Goal: Check status

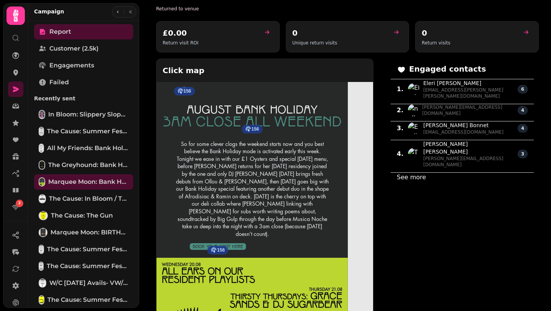
scroll to position [458, 0]
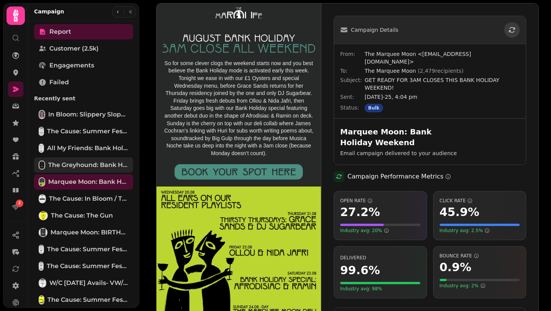
click at [72, 166] on span "The Greyhound: Bank Holiday Weekend" at bounding box center [88, 164] width 80 height 9
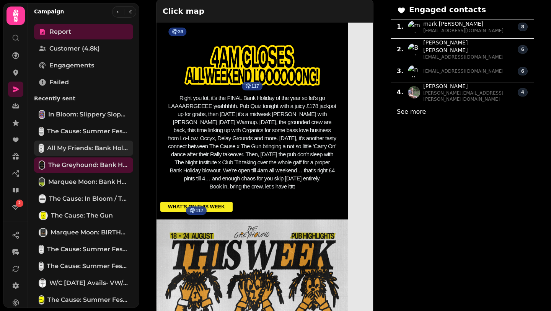
click at [83, 150] on span "All My Friends: Bank Holiday Weekend & House of Dad" at bounding box center [88, 148] width 82 height 9
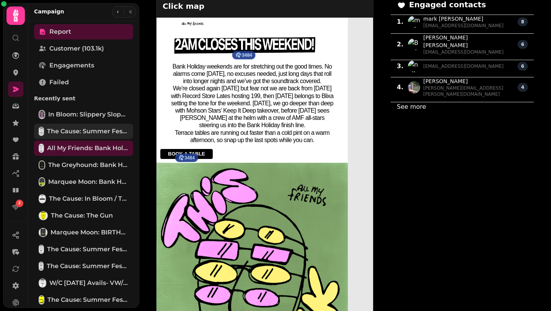
click at [82, 126] on link "The Cause: Summer Fest & Slippery Slopes [copy]" at bounding box center [83, 131] width 99 height 15
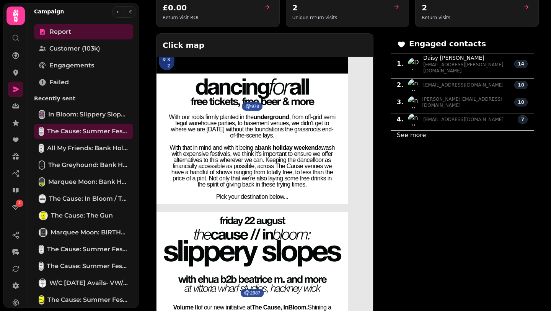
scroll to position [547, 0]
